Goal: Task Accomplishment & Management: Manage account settings

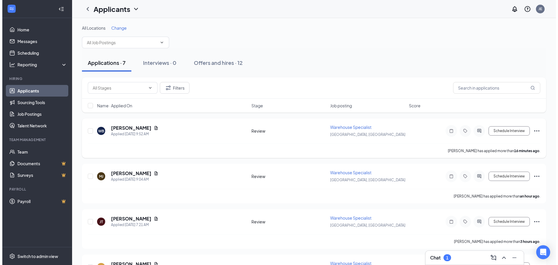
scroll to position [29, 0]
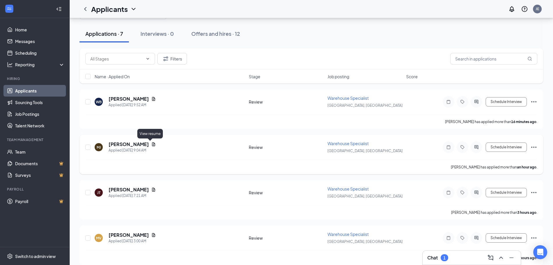
click at [152, 145] on icon "Document" at bounding box center [153, 144] width 3 height 4
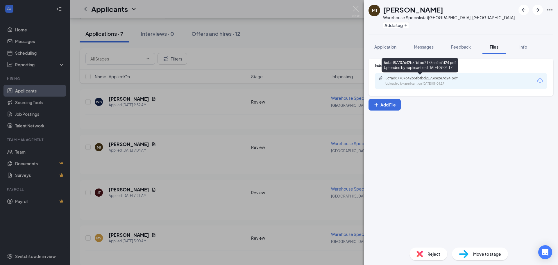
click at [408, 80] on div "5cfad87707642b5fbfbd2173ce2e7d24.pdf Uploaded by applicant on [DATE] 09:04:17" at bounding box center [425, 81] width 94 height 10
click at [427, 254] on div "Reject" at bounding box center [428, 253] width 38 height 13
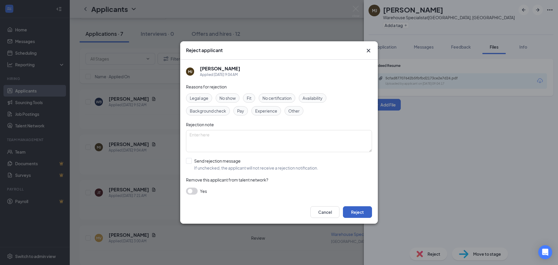
click at [366, 212] on button "Reject" at bounding box center [357, 212] width 29 height 12
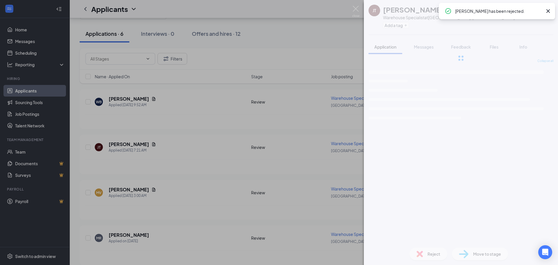
click at [142, 103] on div "[PERSON_NAME] Warehouse Specialist at [GEOGRAPHIC_DATA], OR Add a tag Applicati…" at bounding box center [279, 132] width 558 height 265
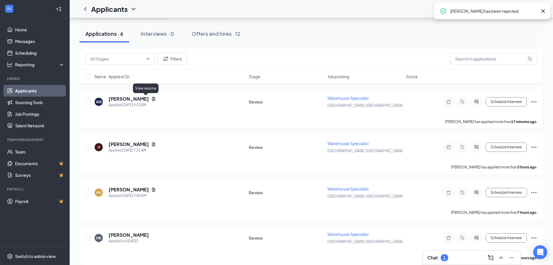
click at [151, 98] on icon "Document" at bounding box center [153, 98] width 5 height 5
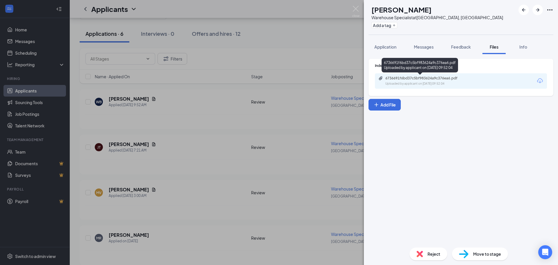
click at [415, 82] on div "Uploaded by applicant on [DATE] 09:52:04" at bounding box center [428, 83] width 87 height 5
click at [210, 108] on div "WB [PERSON_NAME] Warehouse Specialist at [GEOGRAPHIC_DATA], [GEOGRAPHIC_DATA] A…" at bounding box center [279, 132] width 558 height 265
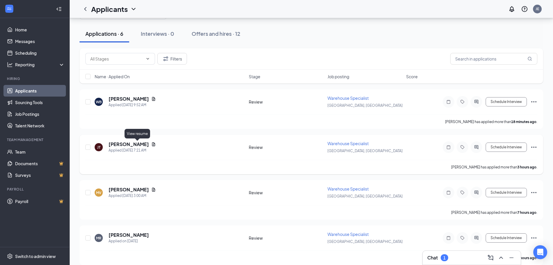
click at [151, 144] on icon "Document" at bounding box center [153, 144] width 5 height 5
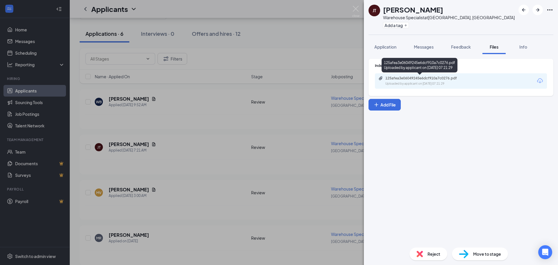
click at [413, 78] on div "125afea3e06049245e6dcf910a7c0276.pdf" at bounding box center [425, 78] width 81 height 5
click at [419, 252] on img at bounding box center [419, 253] width 6 height 6
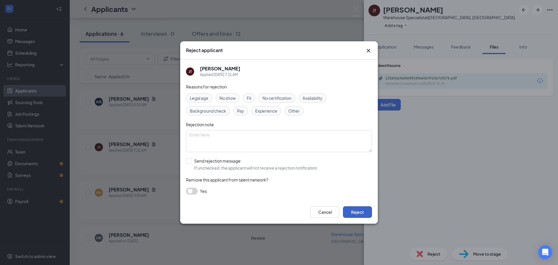
click at [359, 212] on button "Reject" at bounding box center [357, 212] width 29 height 12
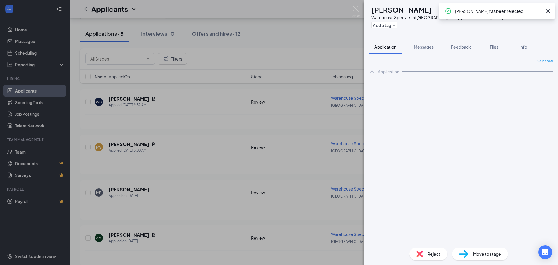
click at [168, 150] on div "MV [PERSON_NAME] Warehouse Specialist at [GEOGRAPHIC_DATA], [GEOGRAPHIC_DATA] A…" at bounding box center [279, 132] width 558 height 265
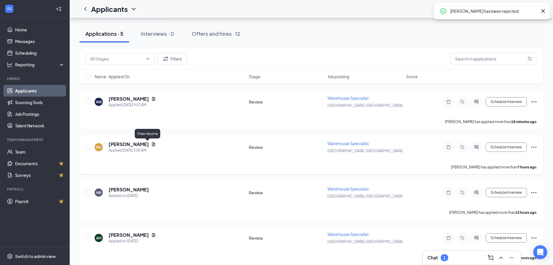
click at [152, 145] on icon "Document" at bounding box center [153, 144] width 3 height 4
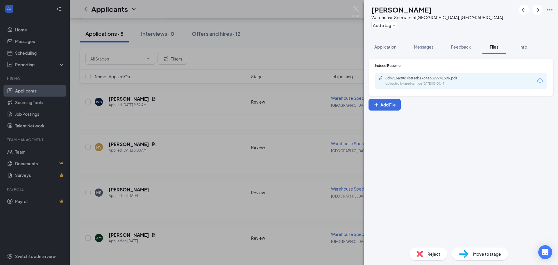
click at [407, 75] on div "8d4716a98d7bffefb17c4a6899741596.pdf Uploaded by applicant on [DATE] 03:00:49" at bounding box center [461, 80] width 172 height 15
click at [404, 79] on div "8d4716a98d7bffefb17c4a6899741596.pdf" at bounding box center [425, 78] width 81 height 5
click at [330, 42] on div "MV [PERSON_NAME] Warehouse Specialist at [GEOGRAPHIC_DATA], [GEOGRAPHIC_DATA] A…" at bounding box center [279, 132] width 558 height 265
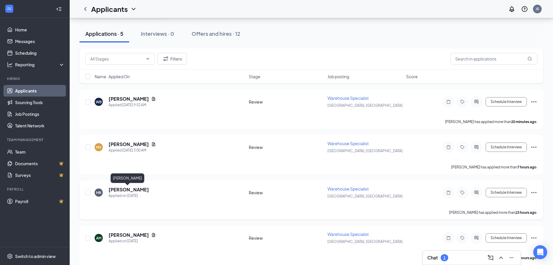
click at [118, 189] on h5 "[PERSON_NAME]" at bounding box center [129, 189] width 40 height 6
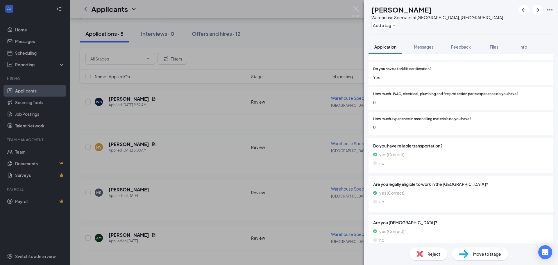
scroll to position [389, 0]
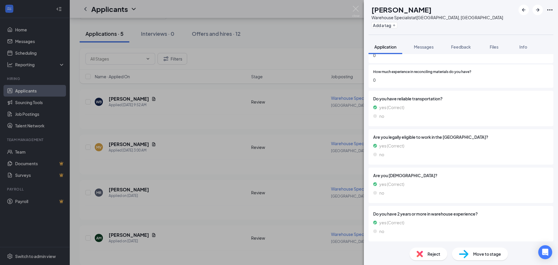
click at [429, 256] on span "Reject" at bounding box center [433, 253] width 13 height 6
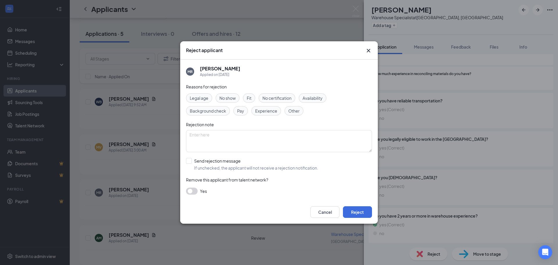
click at [458, 164] on div "Reject applicant MR [PERSON_NAME] Applied on [DATE] Reasons for rejection Legal…" at bounding box center [279, 132] width 558 height 265
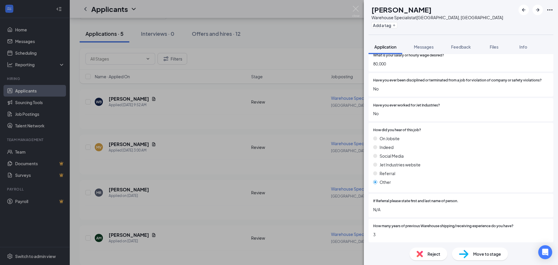
scroll to position [145, 0]
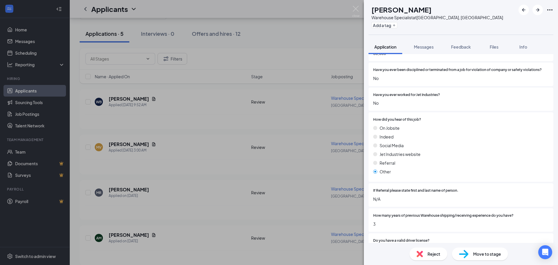
click at [426, 254] on div "Reject" at bounding box center [428, 253] width 38 height 13
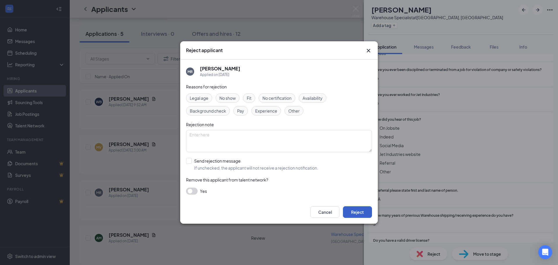
click at [351, 213] on button "Reject" at bounding box center [357, 212] width 29 height 12
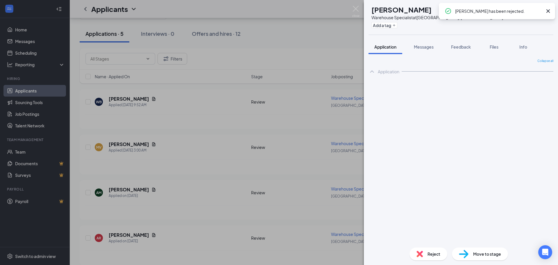
click at [171, 179] on div "AM [PERSON_NAME] Warehouse Specialist at [GEOGRAPHIC_DATA], [GEOGRAPHIC_DATA] A…" at bounding box center [279, 132] width 558 height 265
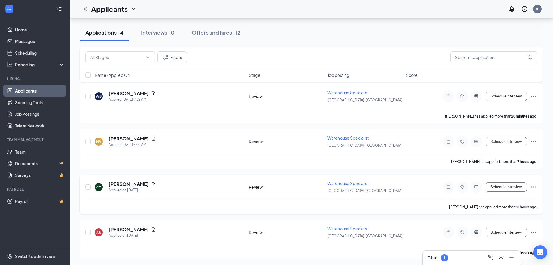
scroll to position [36, 0]
